Goal: Task Accomplishment & Management: Use online tool/utility

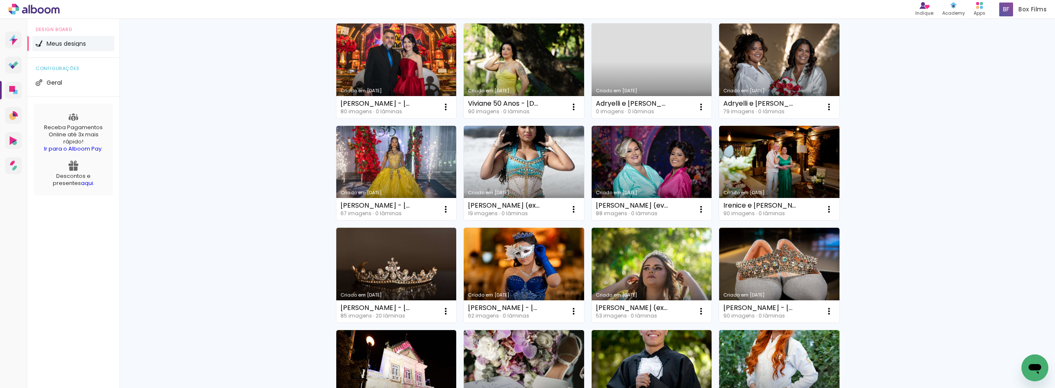
scroll to position [126, 0]
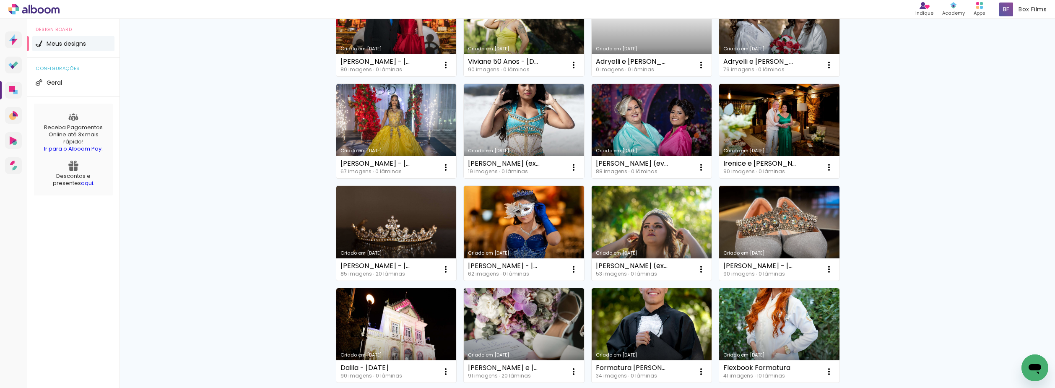
click at [752, 234] on link "Criado em [DATE]" at bounding box center [779, 233] width 120 height 95
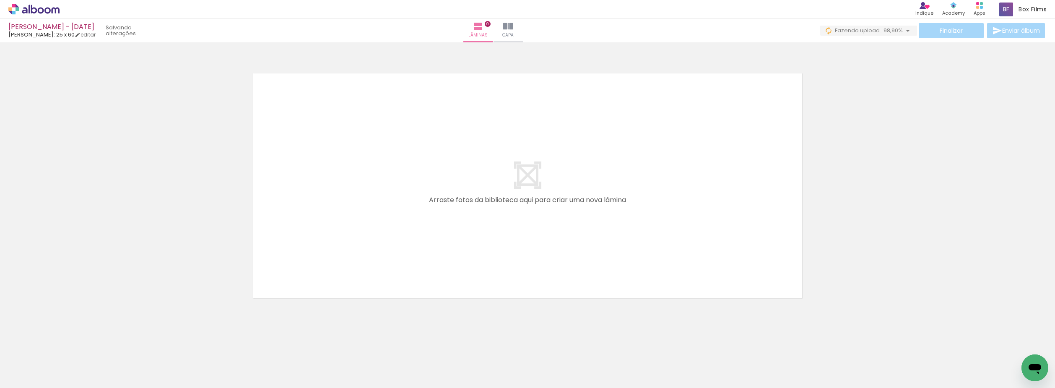
scroll to position [0, 3291]
drag, startPoint x: 664, startPoint y: 386, endPoint x: 20, endPoint y: 7, distance: 748.1
click at [34, 10] on icon at bounding box center [33, 9] width 51 height 11
